Goal: Transaction & Acquisition: Purchase product/service

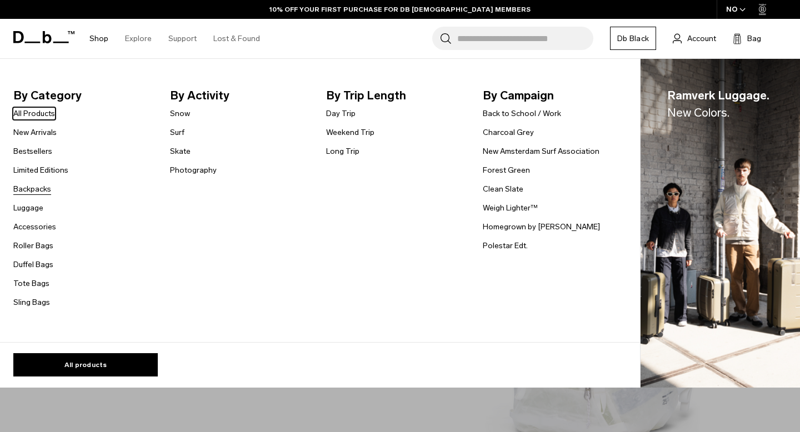
click at [27, 189] on link "Backpacks" at bounding box center [32, 189] width 38 height 12
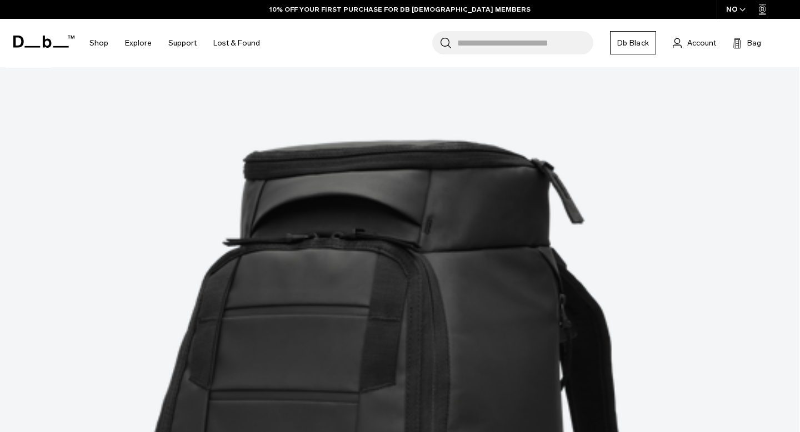
scroll to position [225, 0]
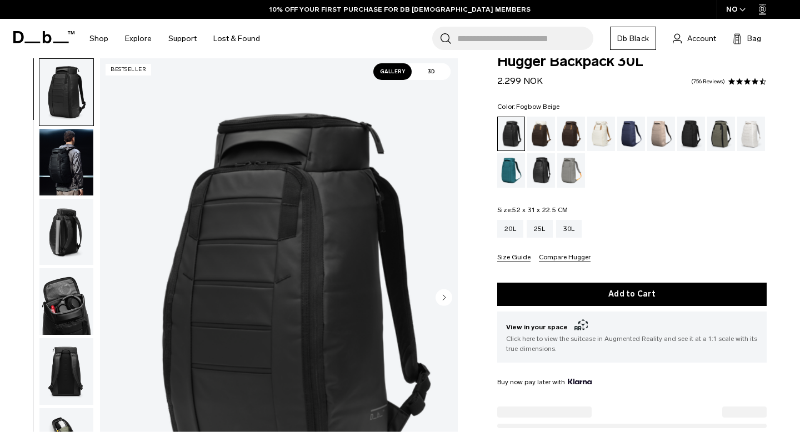
click at [651, 138] on div "Fogbow Beige" at bounding box center [662, 134] width 28 height 34
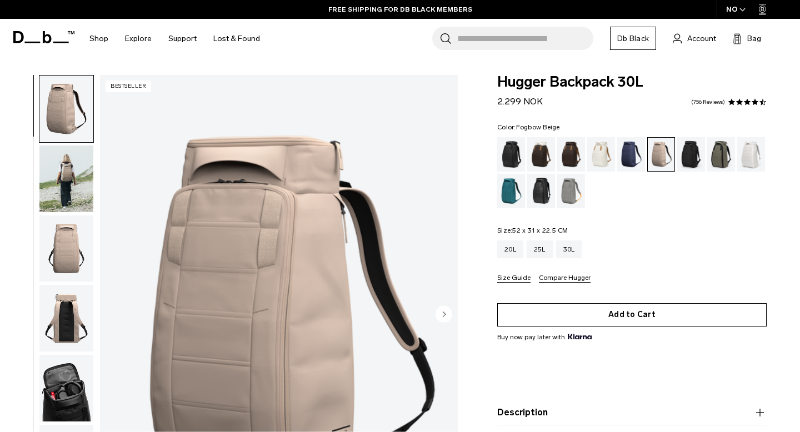
click at [578, 307] on button "Add to Cart" at bounding box center [632, 314] width 270 height 23
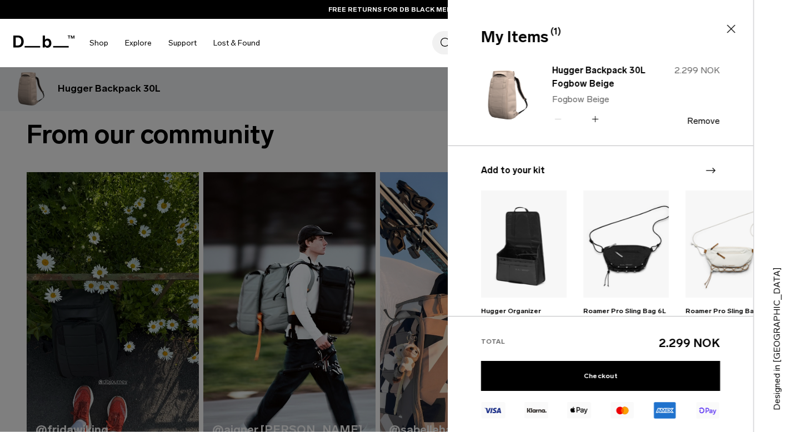
scroll to position [535, 0]
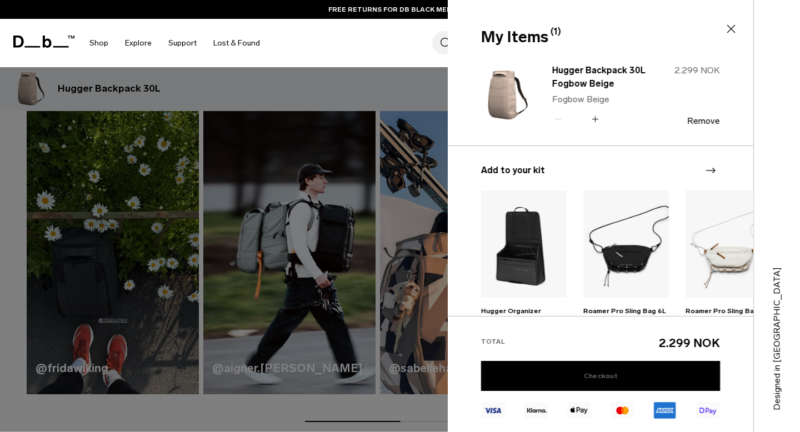
click at [631, 376] on link "Checkout" at bounding box center [600, 376] width 239 height 30
